Goal: Find specific page/section: Find specific page/section

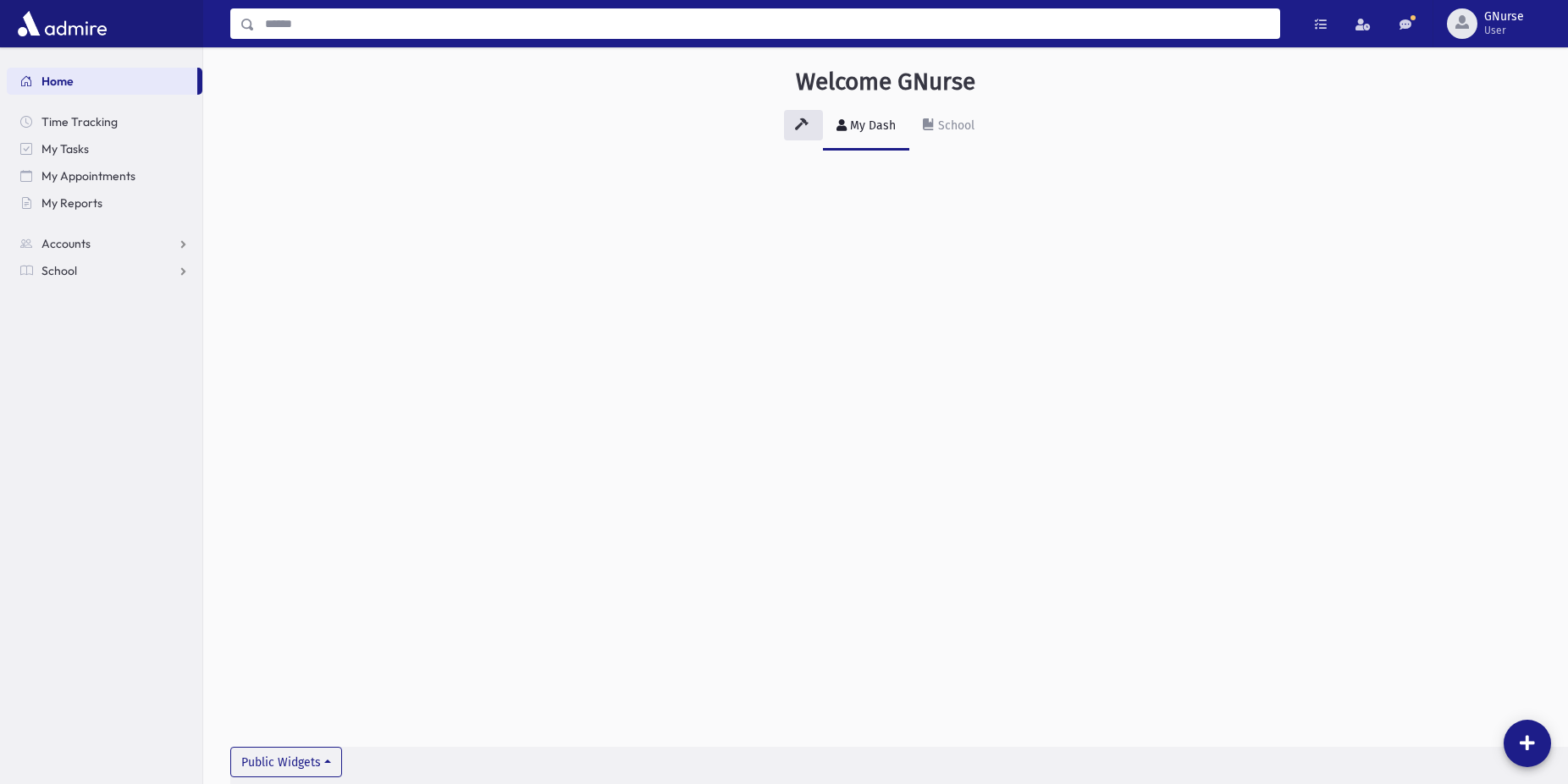
click at [794, 27] on input "Search" at bounding box center [767, 23] width 1025 height 30
type input "********"
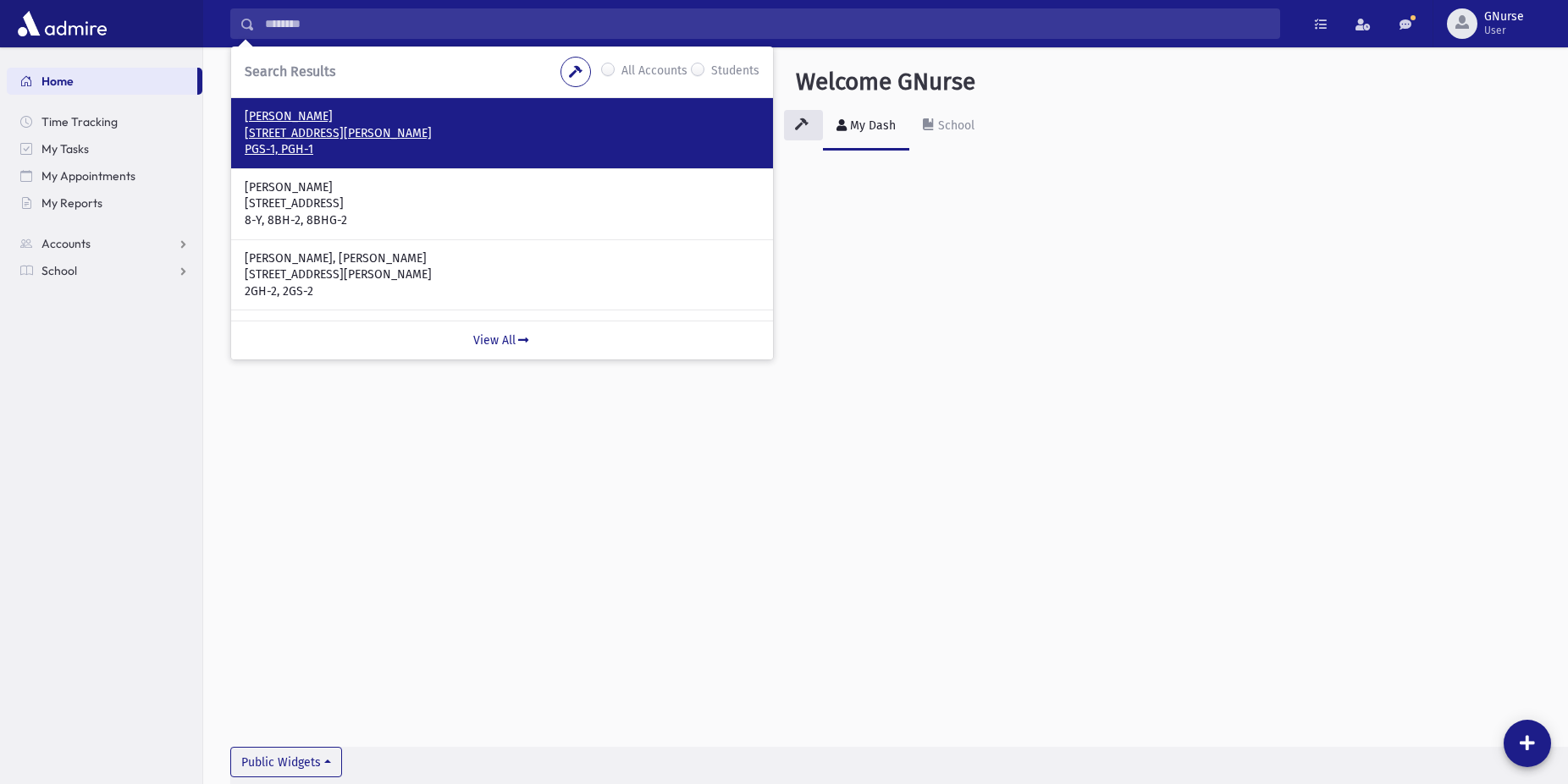
click at [669, 147] on p "PGS-1, PGH-1" at bounding box center [502, 149] width 515 height 16
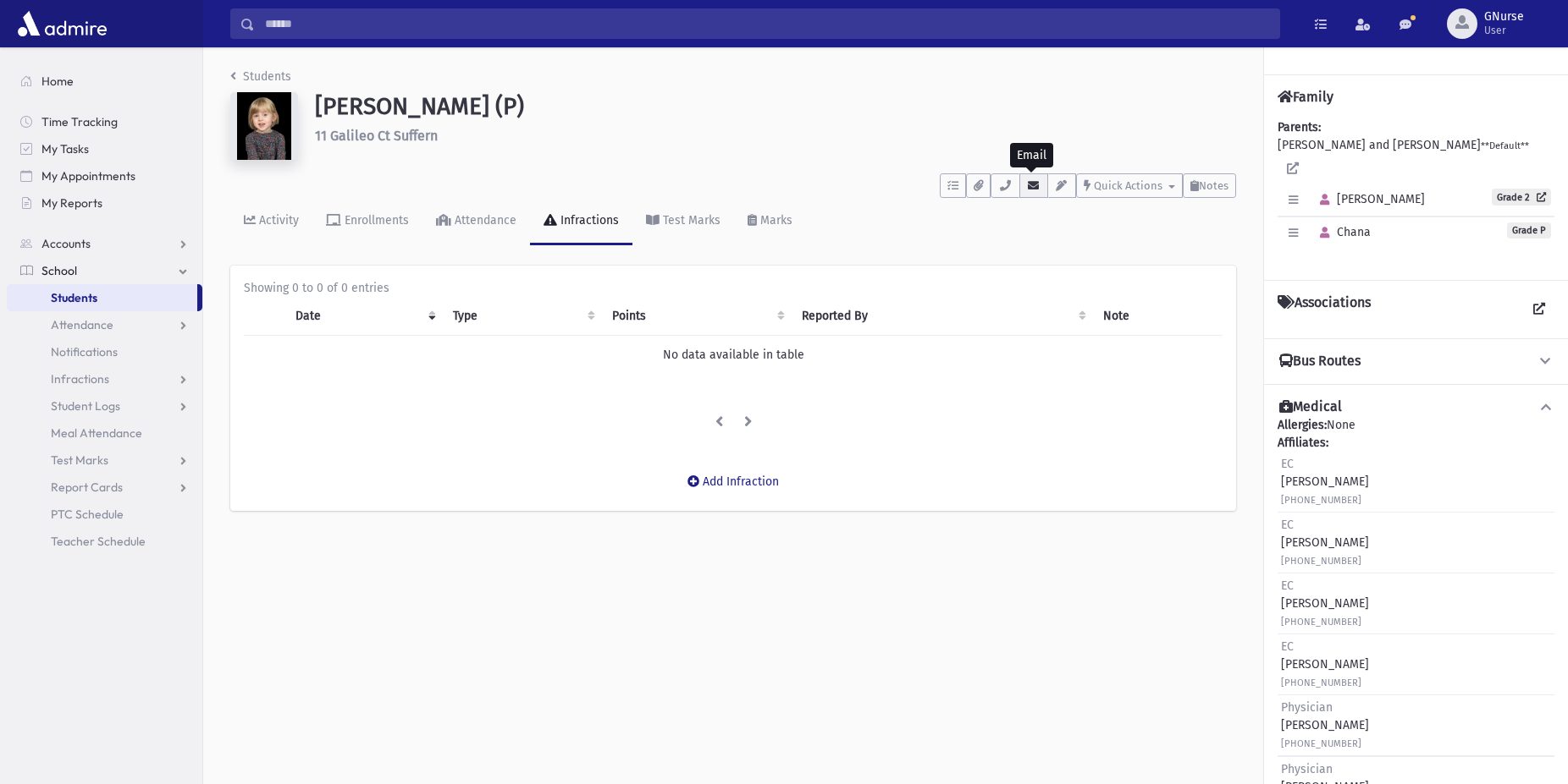
click at [1033, 194] on button "button" at bounding box center [1033, 185] width 28 height 25
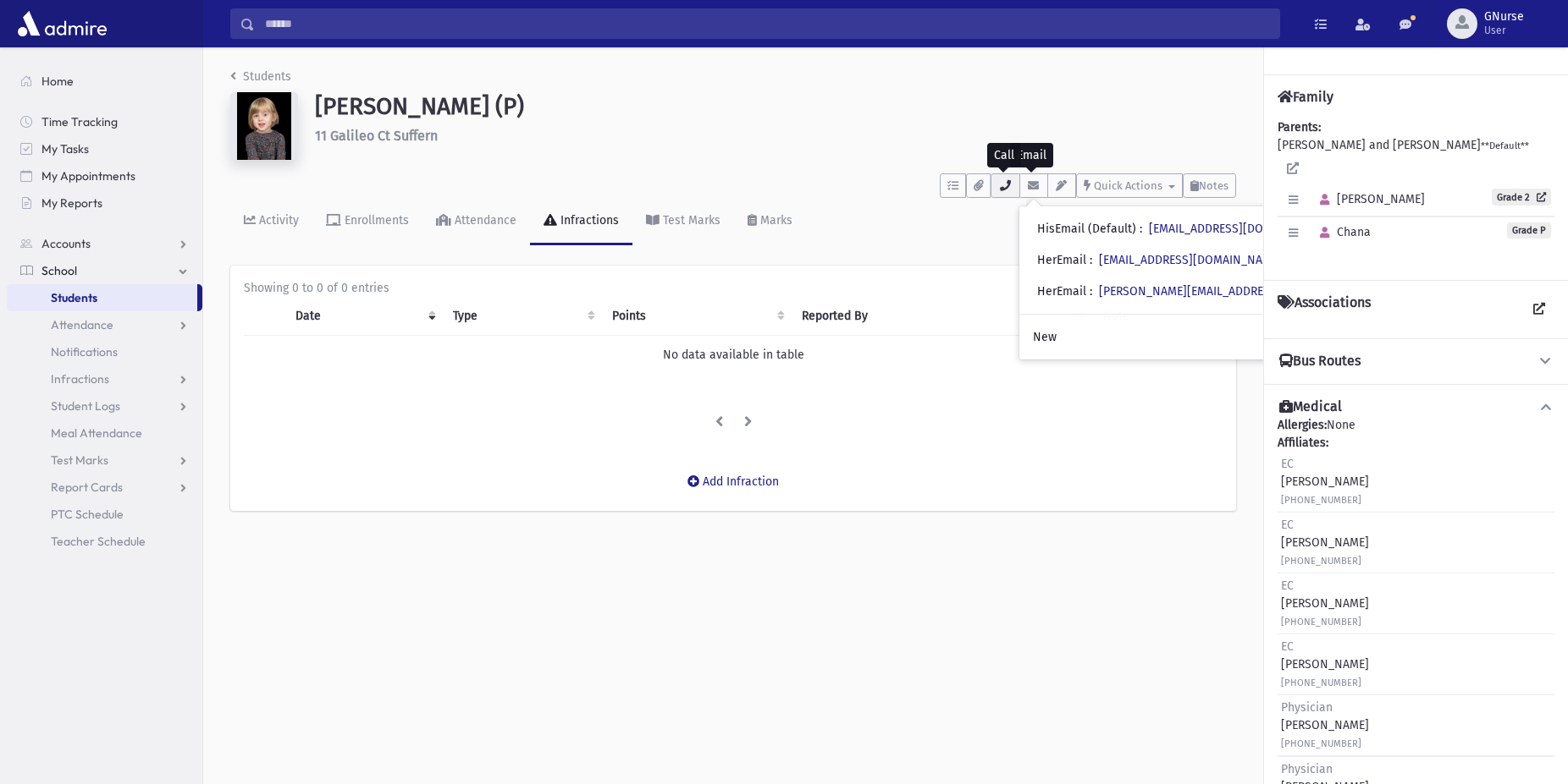
click at [998, 184] on icon "button" at bounding box center [1004, 186] width 14 height 11
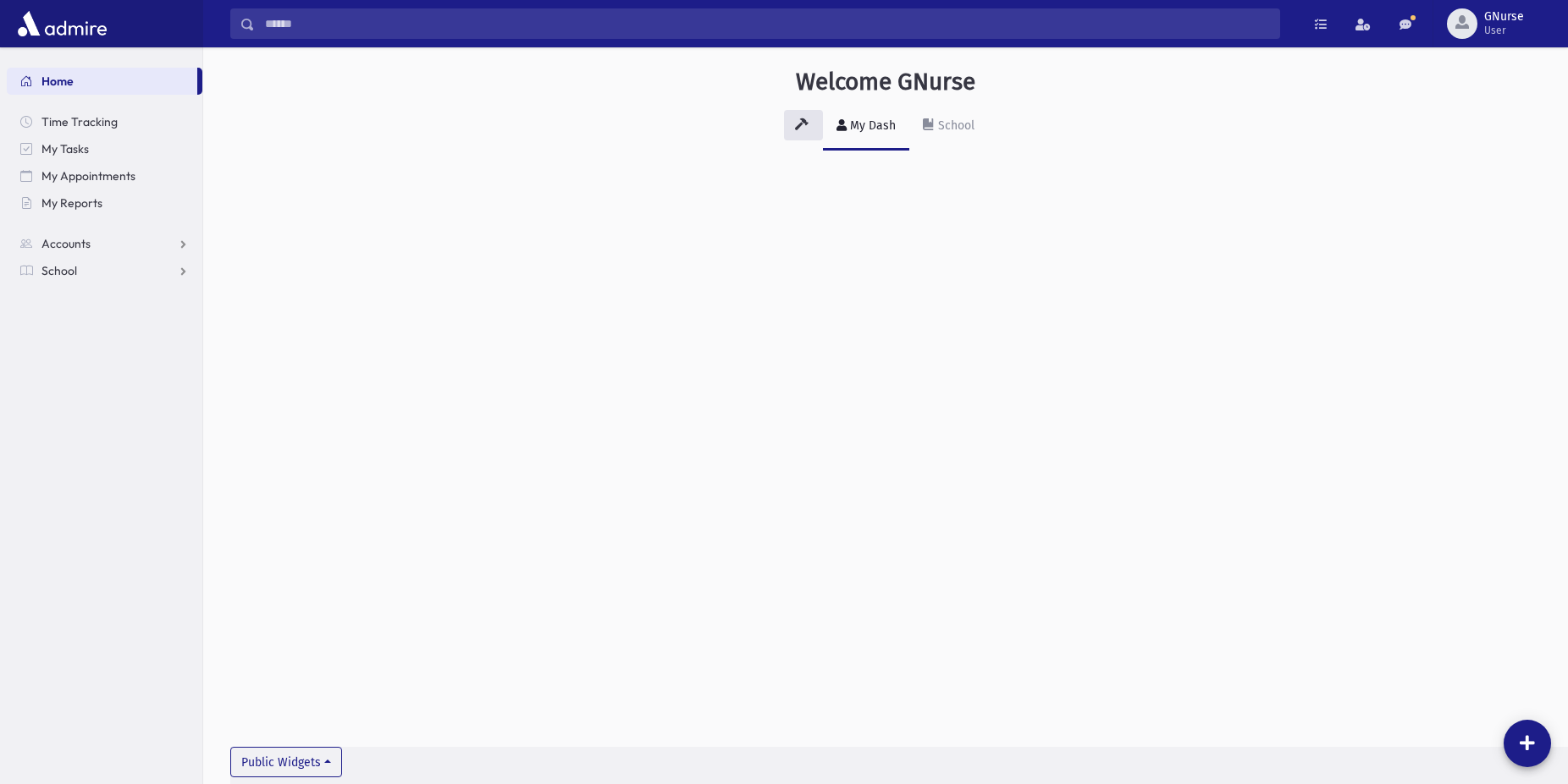
click at [313, 29] on input "Search" at bounding box center [767, 23] width 1025 height 30
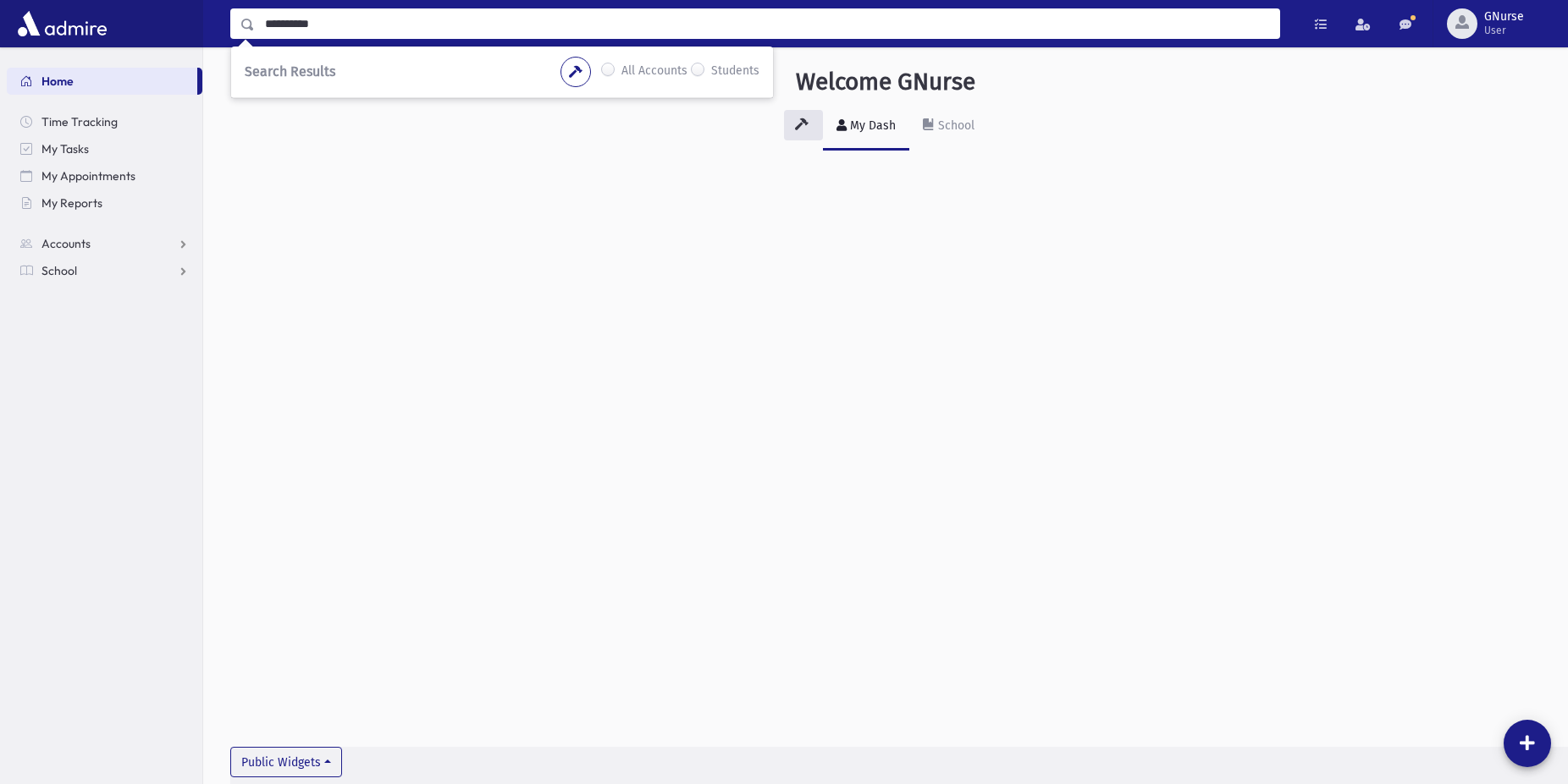
type input "**********"
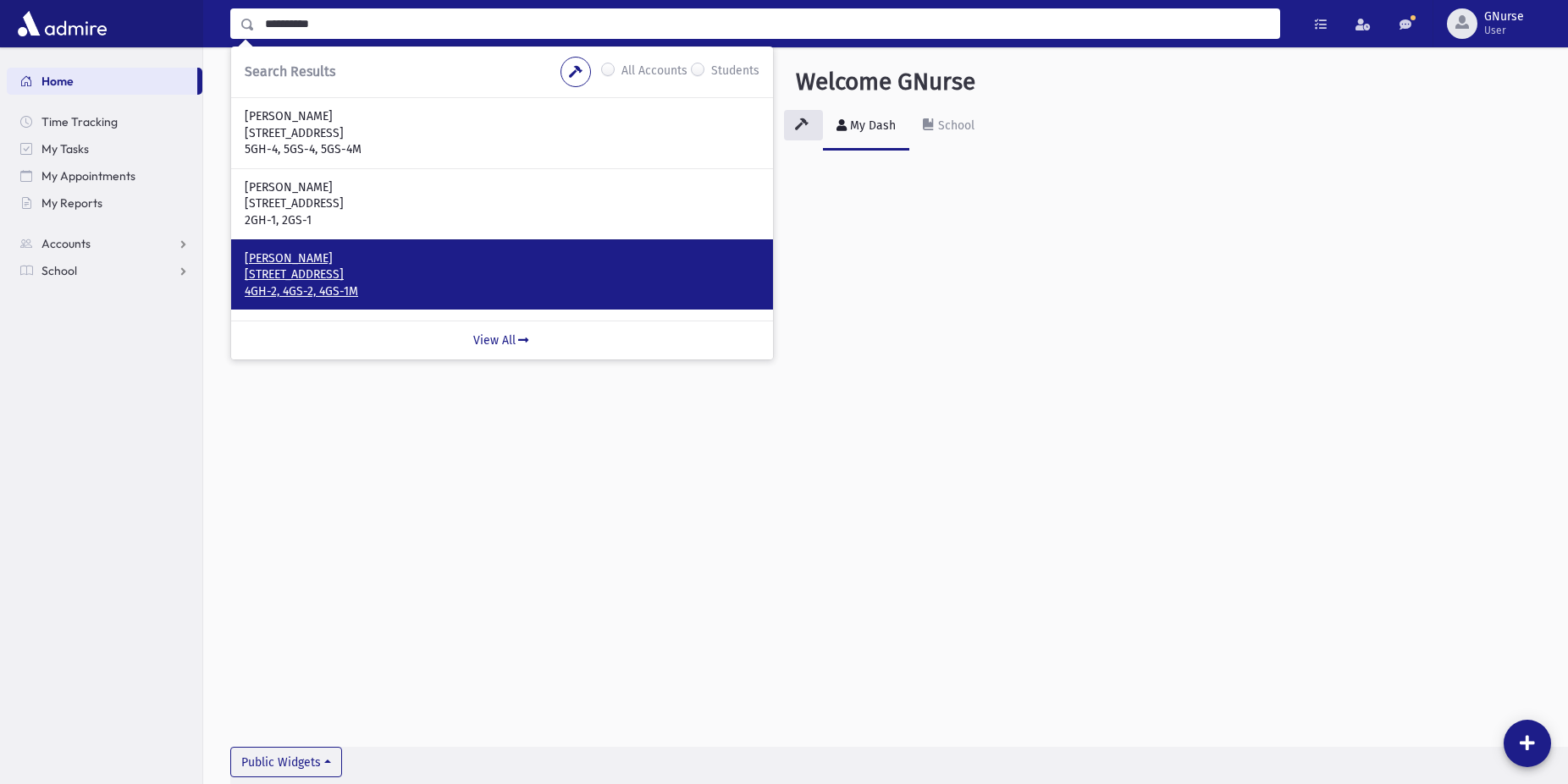
click at [562, 279] on p "4 Homelawn Ct Chestnut Ridge, NY 10977-7213" at bounding box center [502, 275] width 515 height 16
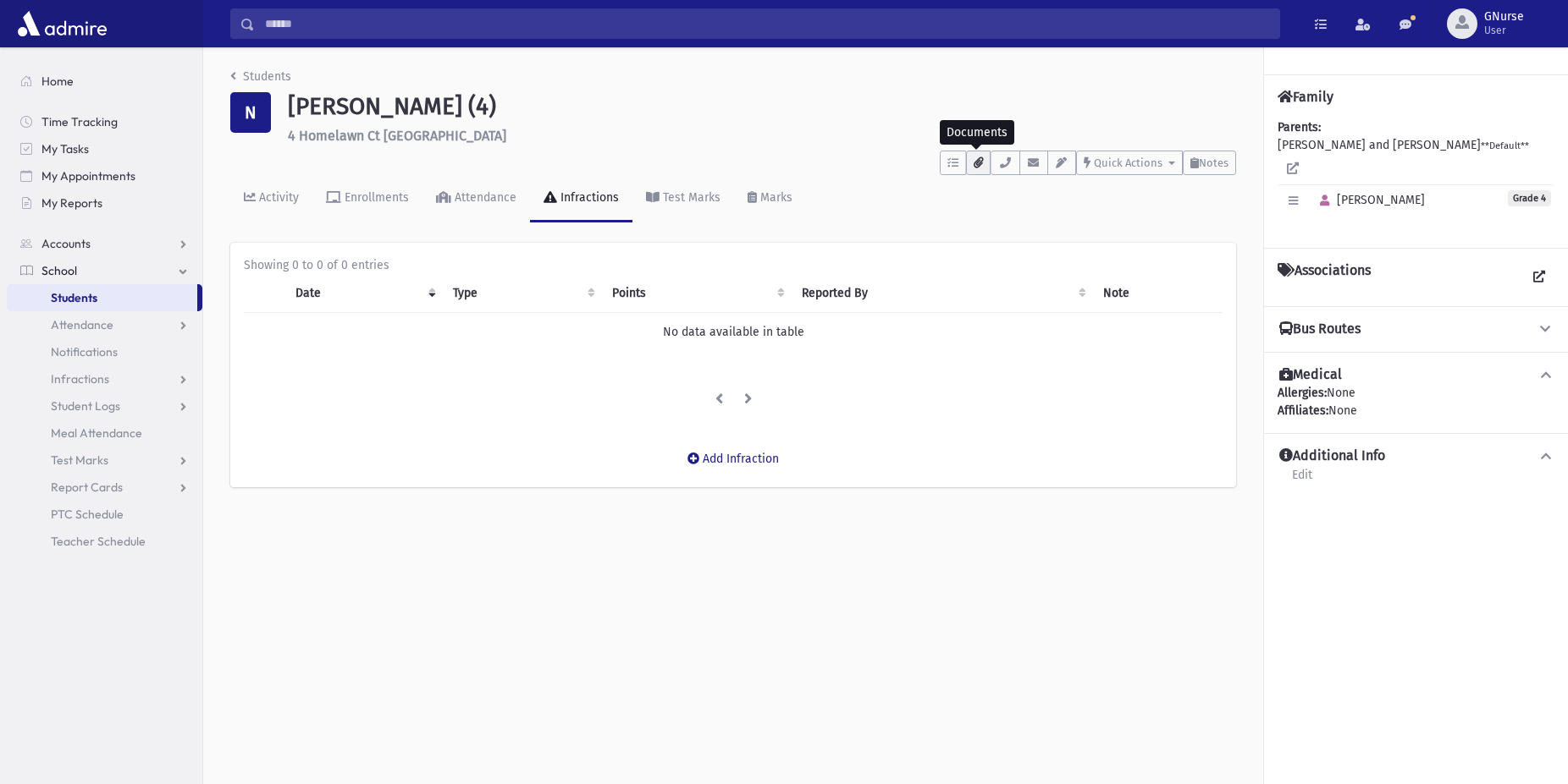
click at [979, 164] on icon "button" at bounding box center [978, 163] width 9 height 11
click at [1230, 205] on div "Activity Enrollments Attendance Infractions Test Marks Marks" at bounding box center [733, 205] width 1006 height 61
click at [1293, 195] on icon "button" at bounding box center [1293, 201] width 9 height 11
click at [1219, 220] on div "Activity Enrollments Attendance Infractions Test Marks Marks" at bounding box center [733, 205] width 1006 height 61
click at [353, 198] on div "Enrollments" at bounding box center [375, 198] width 68 height 15
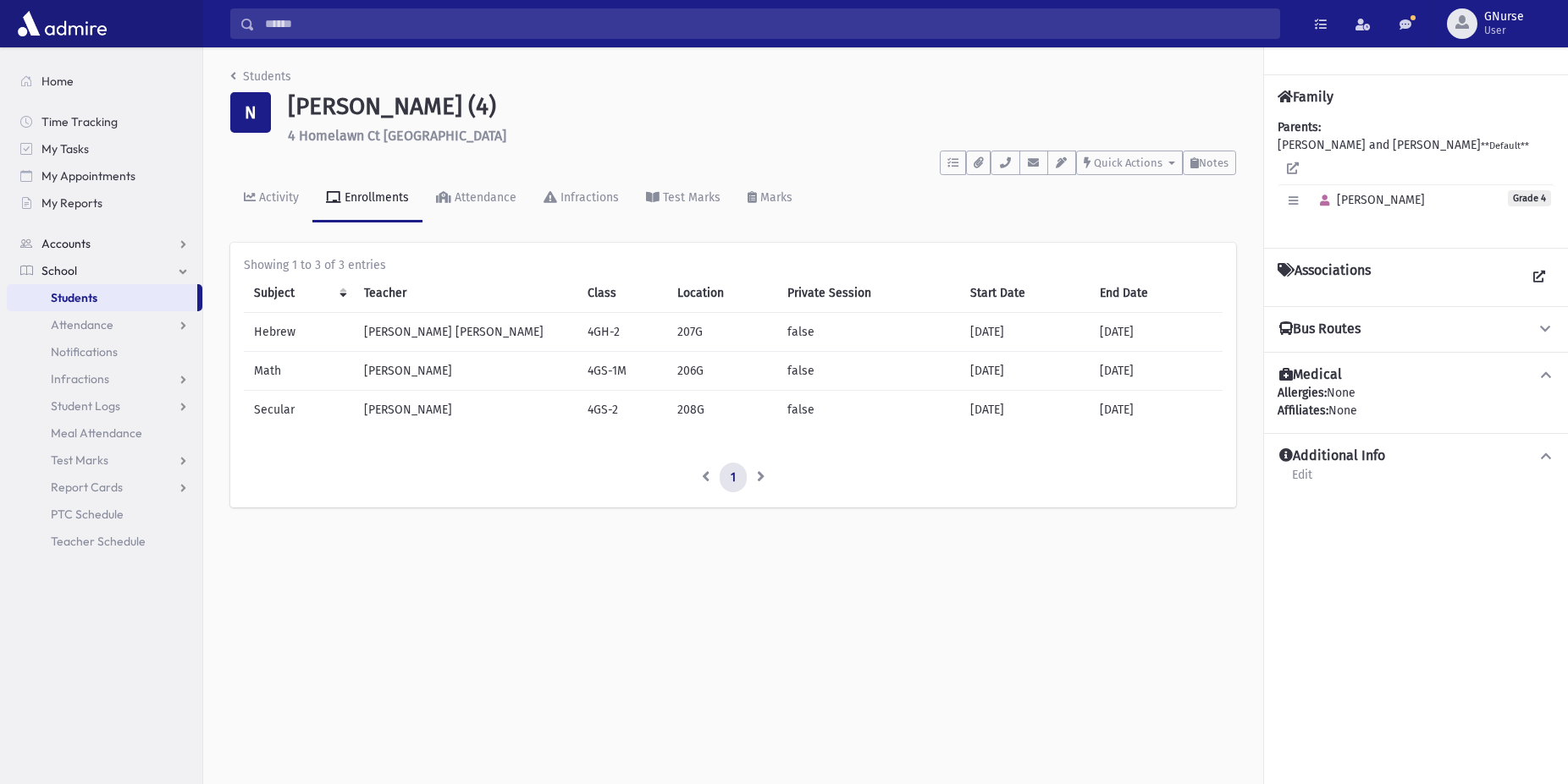
click at [190, 243] on link "Accounts" at bounding box center [104, 244] width 195 height 27
click at [494, 622] on div "Students N Nachfolger, Naomi (4) 4 Homelawn Ct Chestnut Ridge **** To Do's No o…" at bounding box center [885, 416] width 1365 height 737
click at [273, 75] on link "Students" at bounding box center [260, 77] width 61 height 15
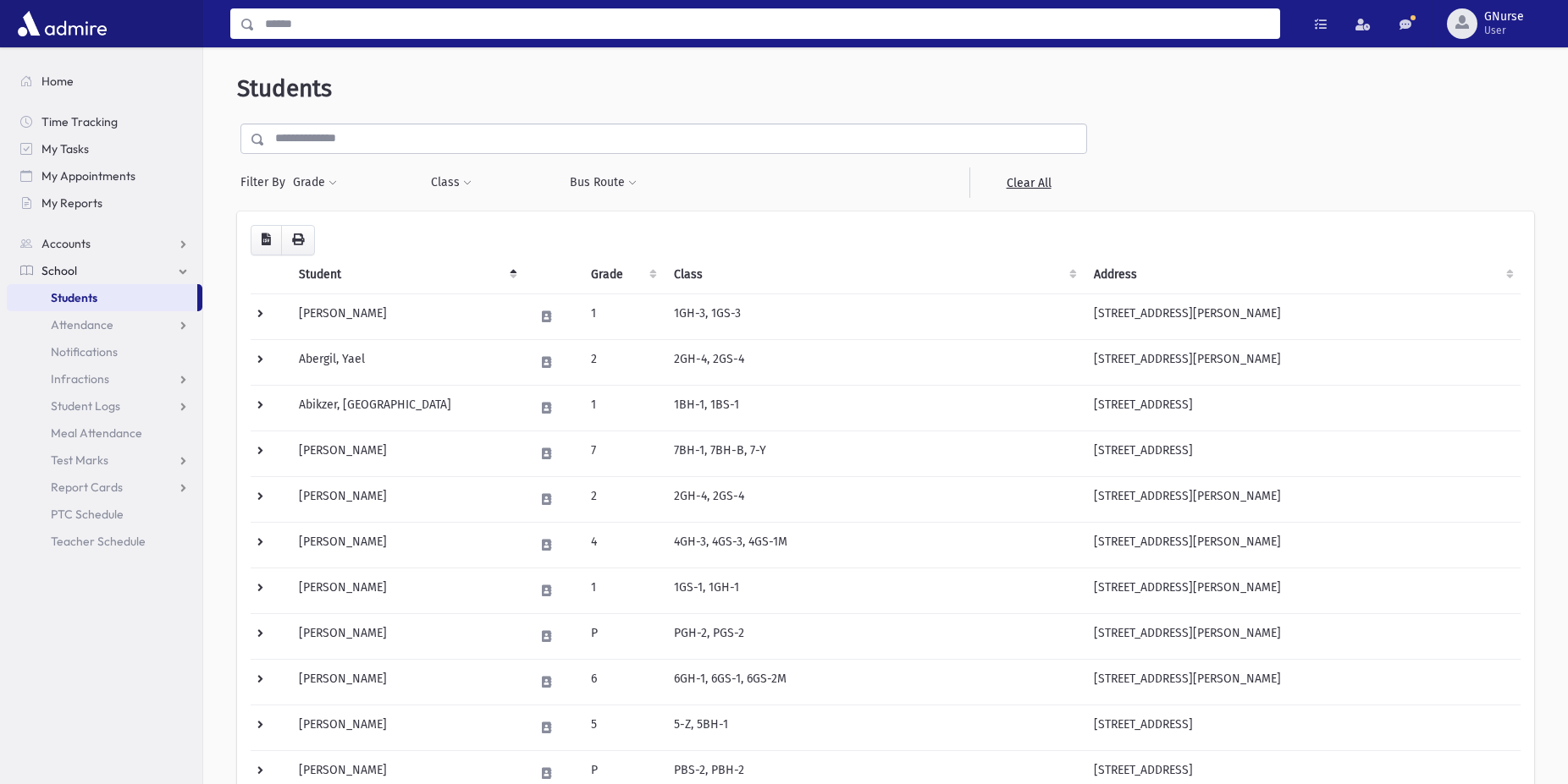
click at [354, 37] on input "Search" at bounding box center [767, 23] width 1025 height 30
type input "**********"
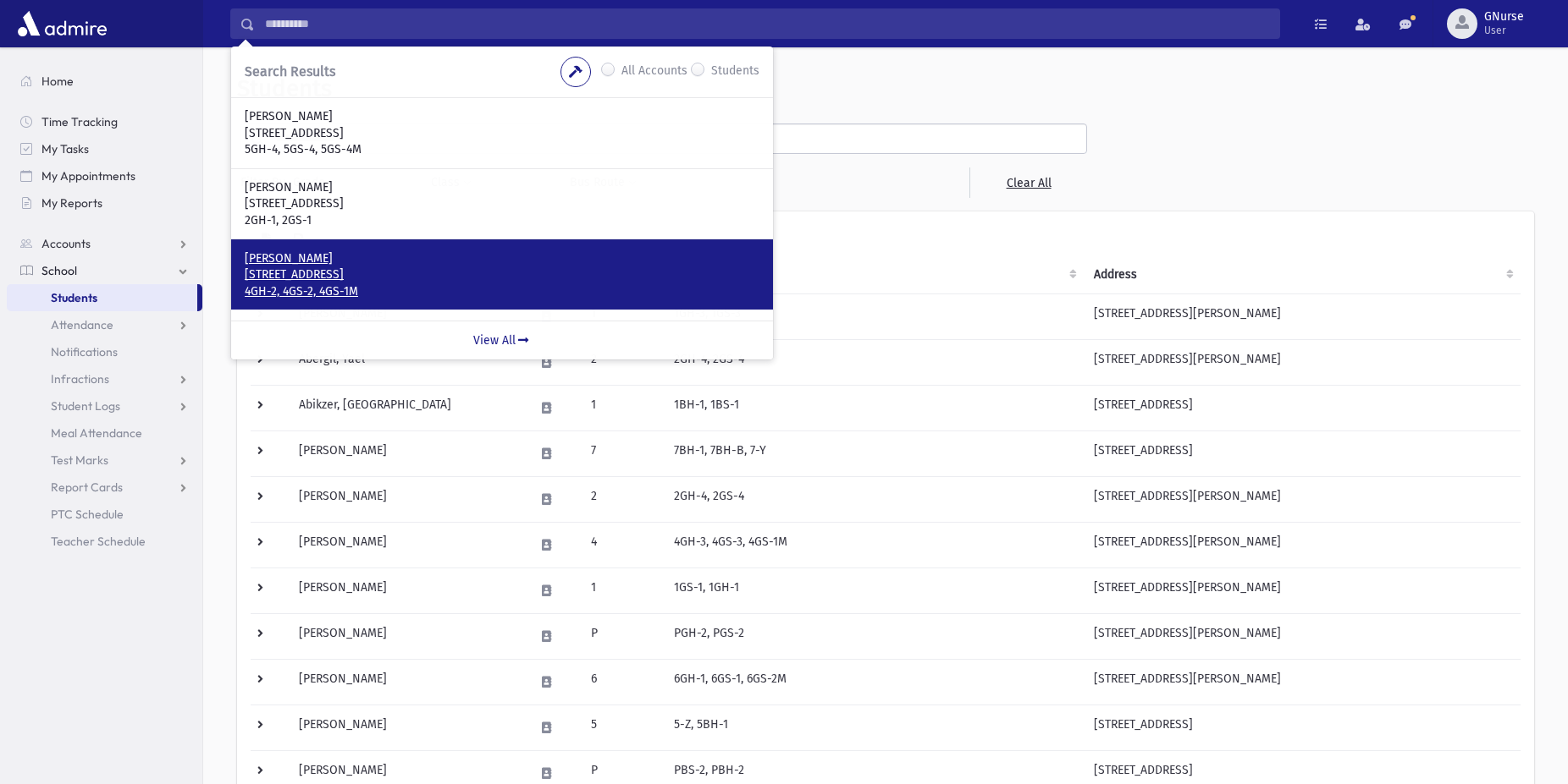
click at [421, 293] on p "4GH-2, 4GS-2, 4GS-1M" at bounding box center [502, 292] width 515 height 16
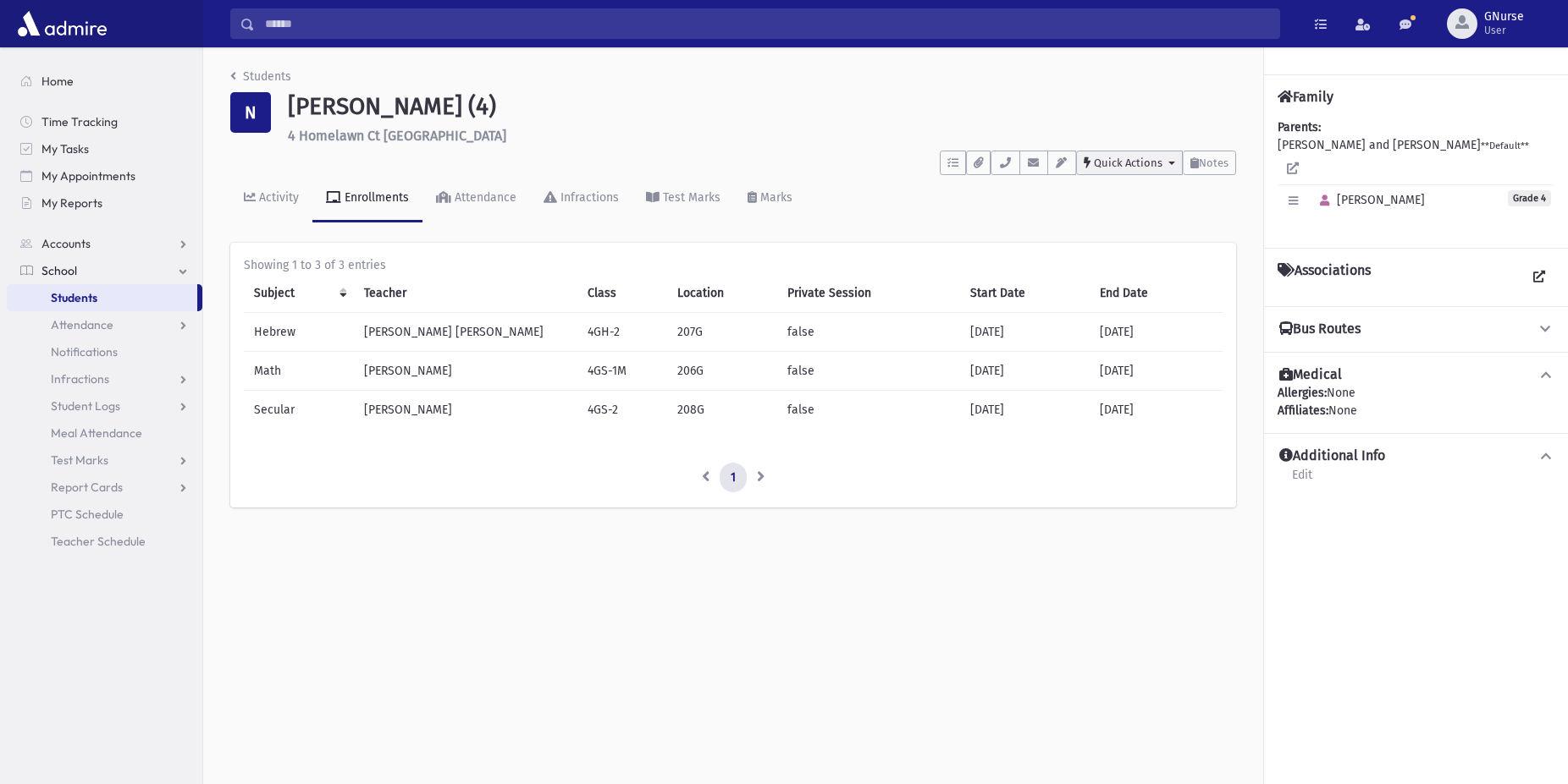
click at [1167, 166] on button "Quick Actions" at bounding box center [1129, 162] width 106 height 25
click at [1201, 164] on span "Notes" at bounding box center [1213, 163] width 29 height 13
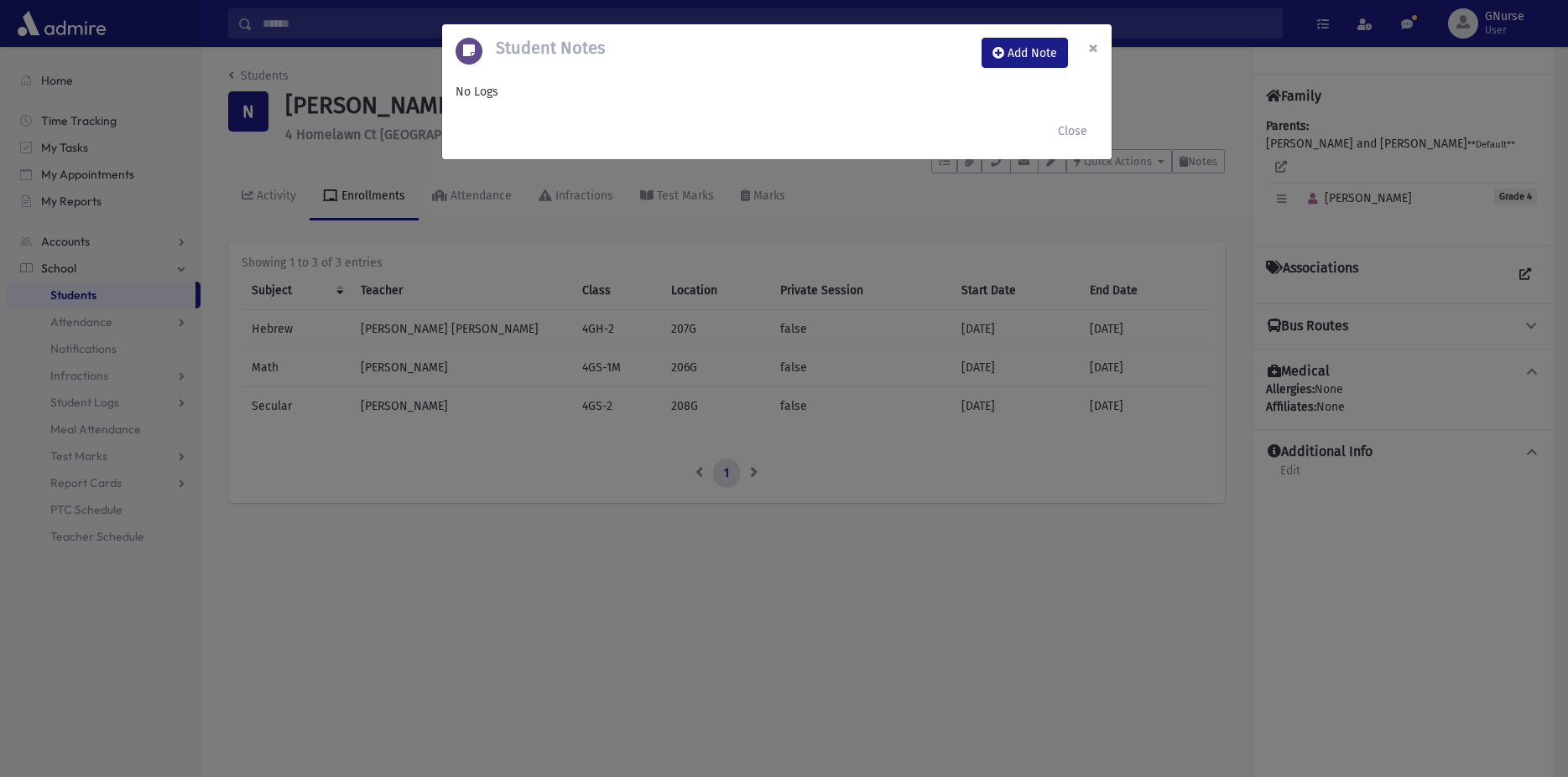
click at [1097, 49] on span "×" at bounding box center [1092, 48] width 10 height 24
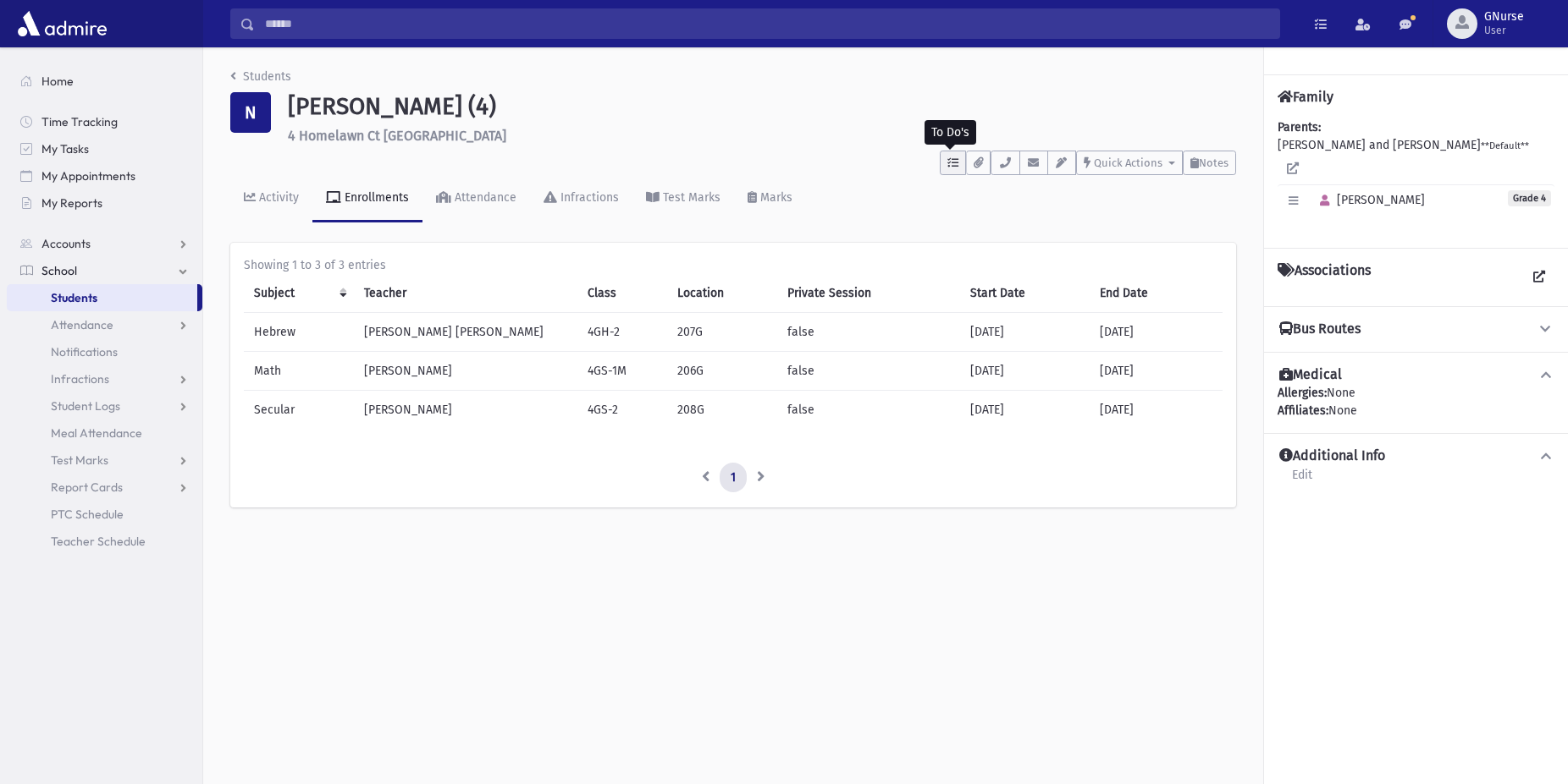
click at [949, 169] on icon "button" at bounding box center [953, 163] width 11 height 11
click at [878, 166] on div "To Do's No open tasks Show List Documents No documents Show List Select an Emai…" at bounding box center [733, 159] width 1006 height 31
click at [269, 200] on div "Activity" at bounding box center [277, 198] width 43 height 15
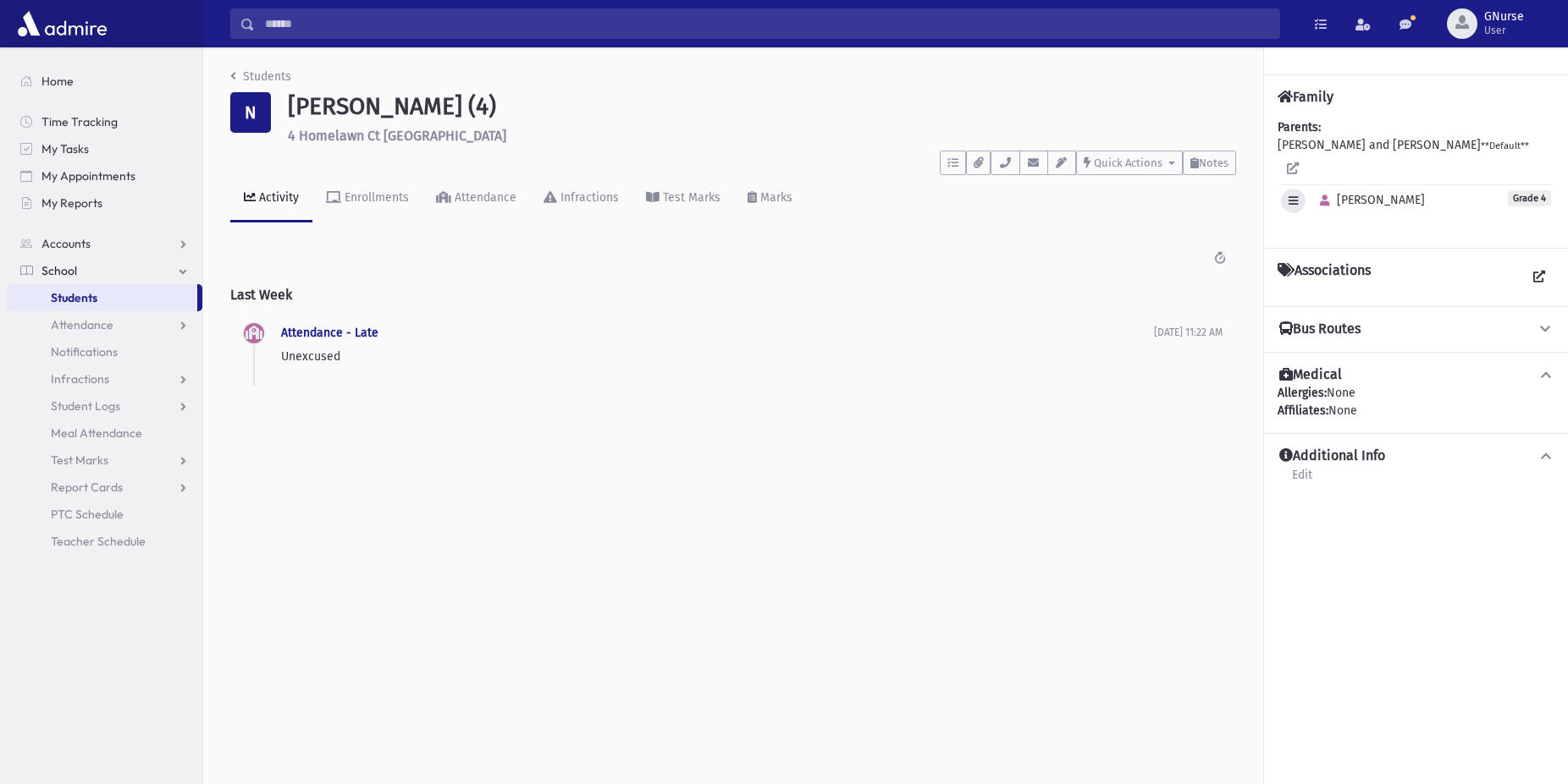
click at [1296, 195] on icon "button" at bounding box center [1293, 201] width 9 height 11
click at [1095, 343] on div "Attendance - Late Unexcused 9/11/2025 11:22 AM" at bounding box center [718, 344] width 873 height 42
